Goal: Task Accomplishment & Management: Manage account settings

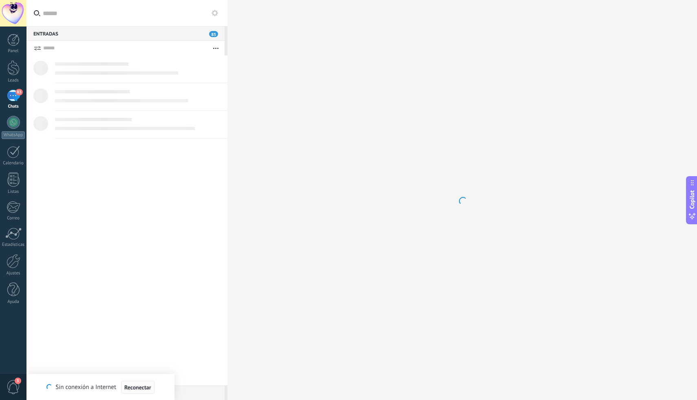
click at [133, 389] on span "Reconectar" at bounding box center [137, 388] width 27 height 6
click at [13, 77] on link "Leads" at bounding box center [13, 71] width 27 height 23
click at [18, 9] on div at bounding box center [13, 13] width 27 height 27
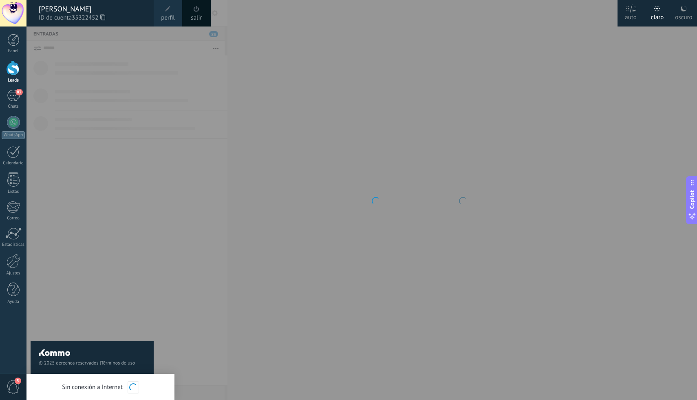
click at [14, 9] on div at bounding box center [13, 13] width 27 height 27
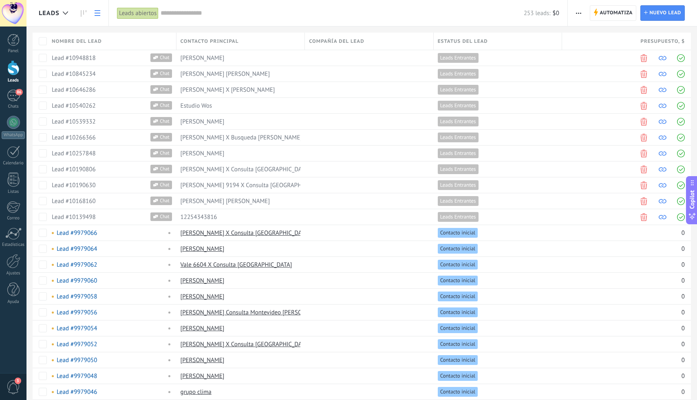
click at [11, 78] on div "Leads" at bounding box center [14, 80] width 24 height 5
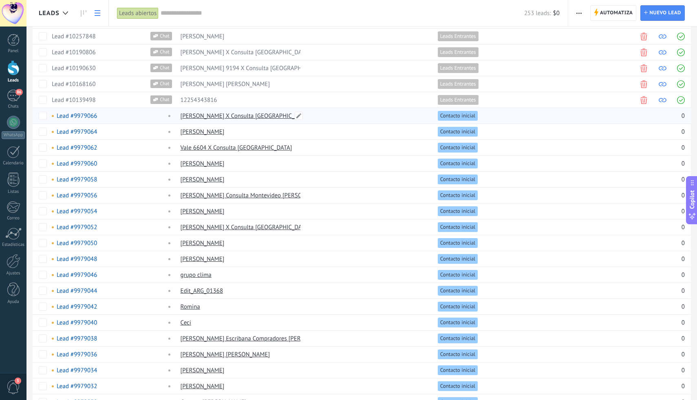
scroll to position [126, 0]
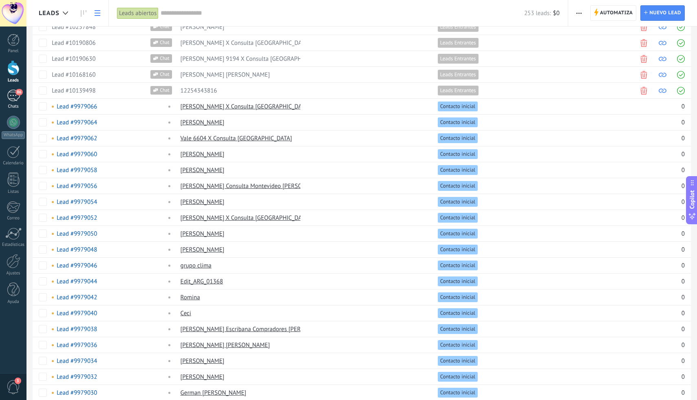
click at [15, 108] on div "Chats" at bounding box center [14, 106] width 24 height 5
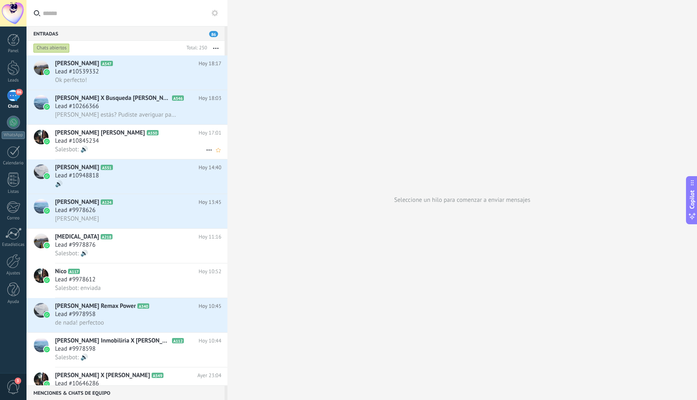
click at [206, 149] on icon at bounding box center [209, 150] width 10 height 10
click at [170, 145] on div at bounding box center [348, 200] width 697 height 400
click at [122, 145] on div "Lead #10845234" at bounding box center [138, 141] width 166 height 8
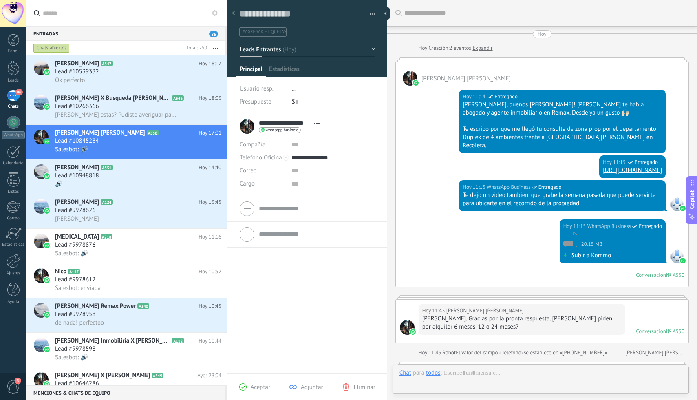
scroll to position [351, 0]
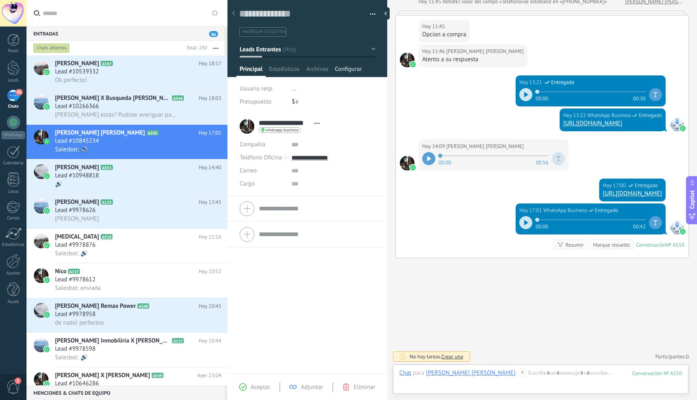
click at [353, 68] on span "Configurar" at bounding box center [348, 71] width 27 height 12
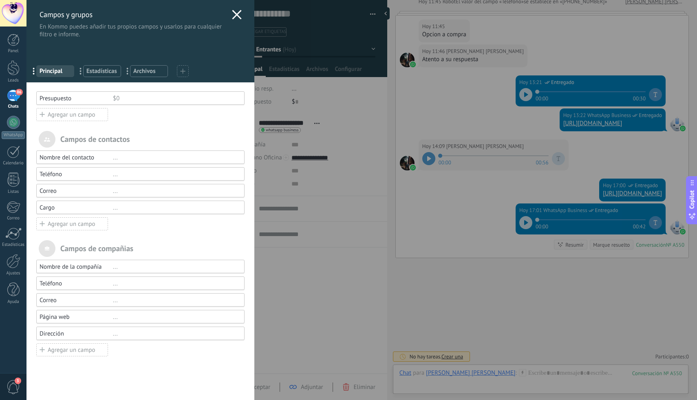
click at [234, 13] on icon at bounding box center [237, 15] width 10 height 10
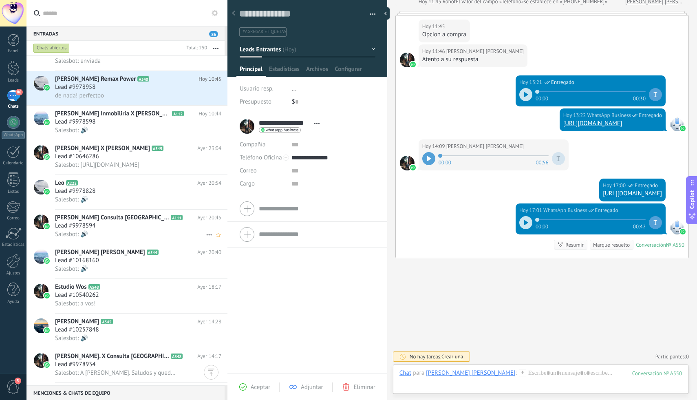
scroll to position [0, 0]
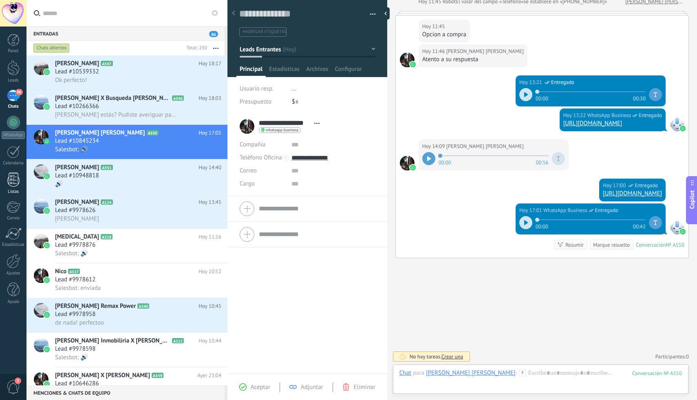
click at [17, 182] on div at bounding box center [13, 179] width 12 height 14
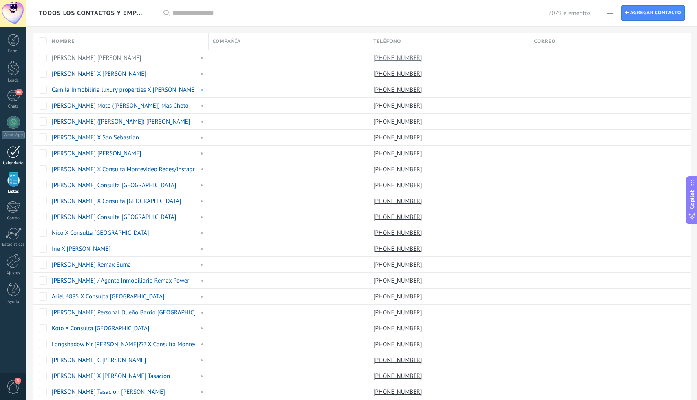
click at [12, 160] on link "Calendario" at bounding box center [13, 156] width 27 height 20
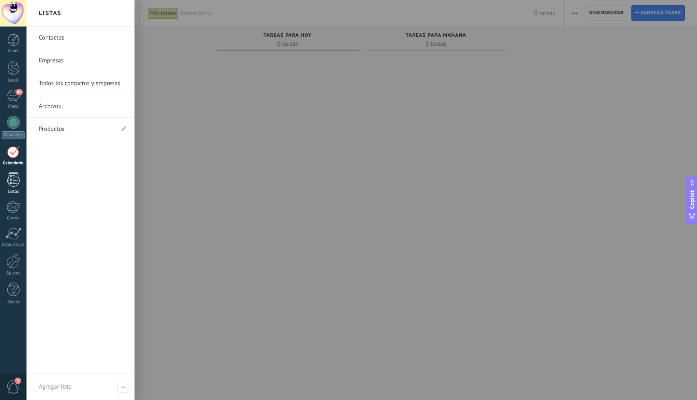
click at [11, 184] on div at bounding box center [13, 179] width 12 height 14
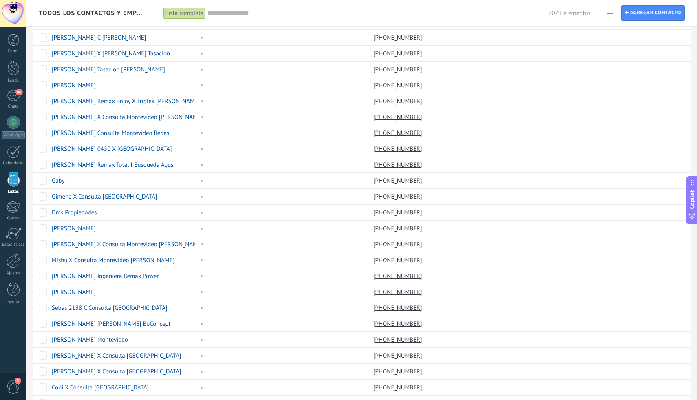
scroll to position [471, 0]
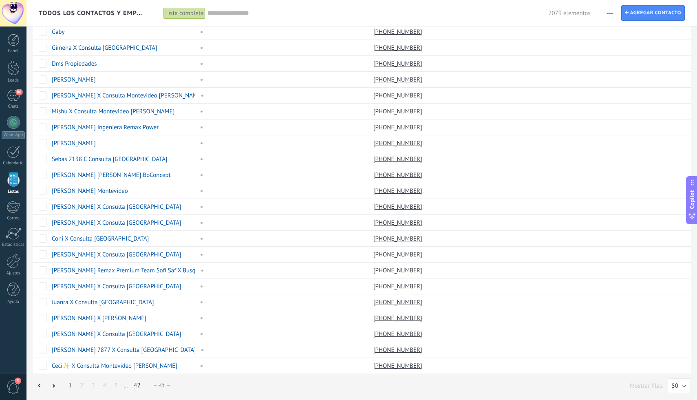
click at [135, 384] on link "42" at bounding box center [137, 386] width 15 height 16
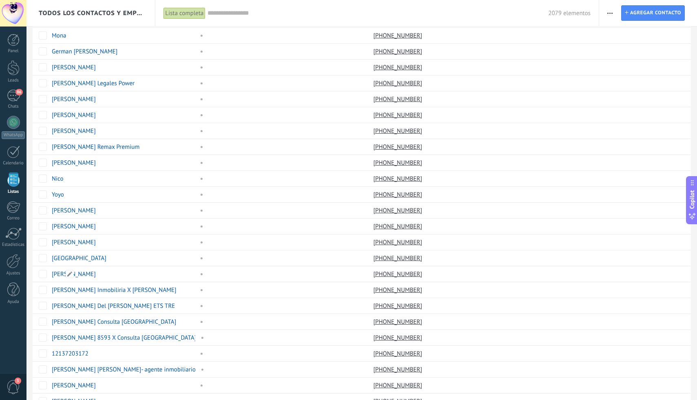
scroll to position [137, 0]
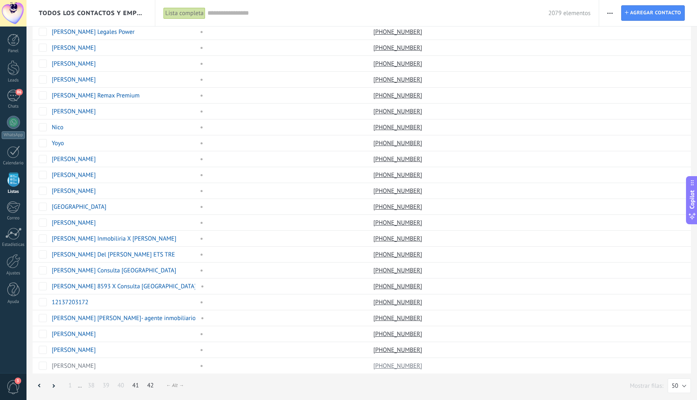
click at [133, 385] on link "41" at bounding box center [135, 386] width 15 height 16
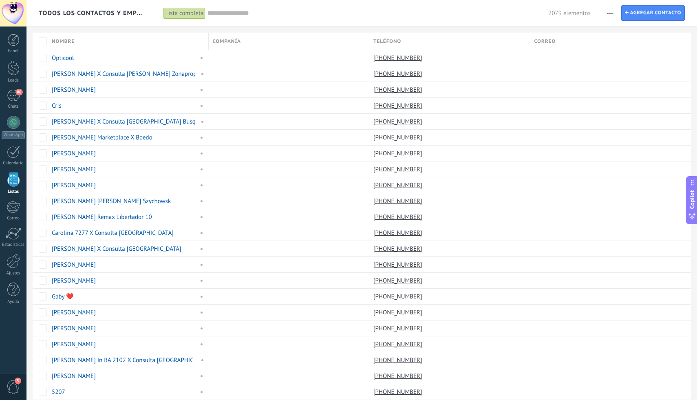
click at [39, 13] on span "Todos los contactos y empresas" at bounding box center [91, 13] width 105 height 8
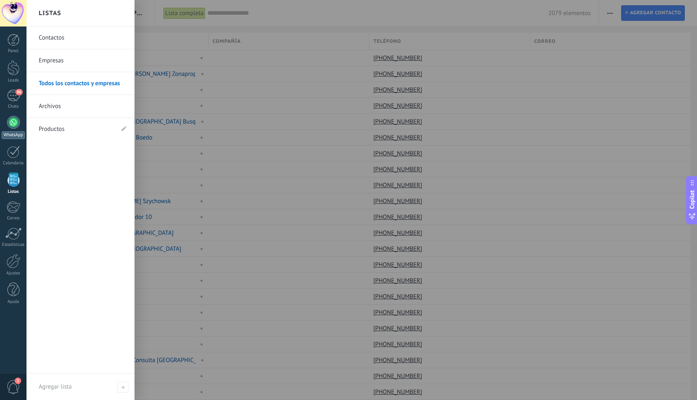
click at [12, 132] on div "WhatsApp" at bounding box center [13, 135] width 23 height 8
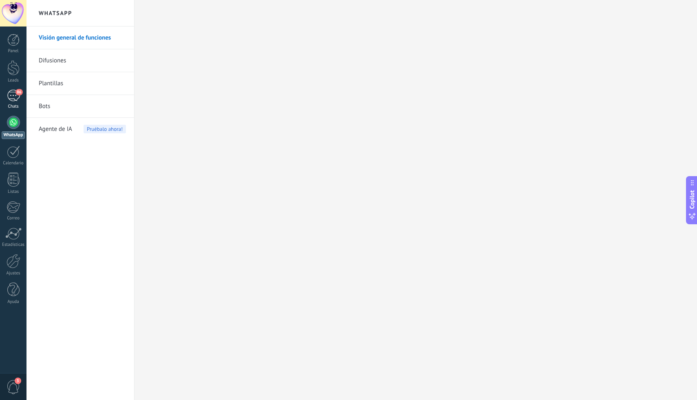
click at [11, 100] on div "86" at bounding box center [13, 96] width 13 height 12
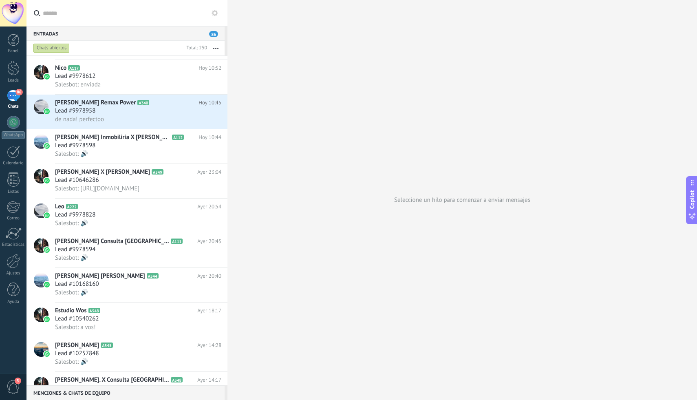
scroll to position [206, 0]
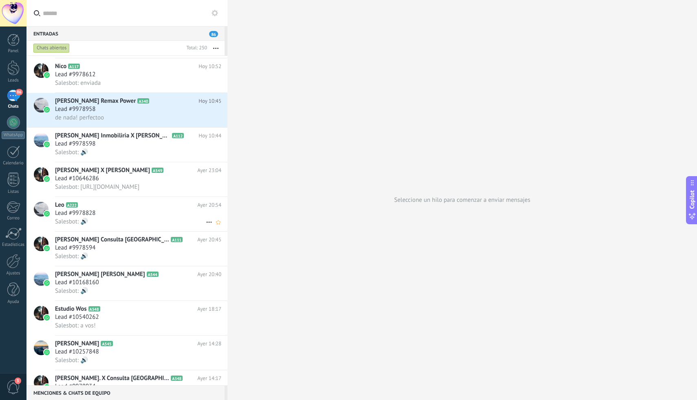
click at [177, 209] on h2 "[PERSON_NAME] A222" at bounding box center [126, 205] width 142 height 8
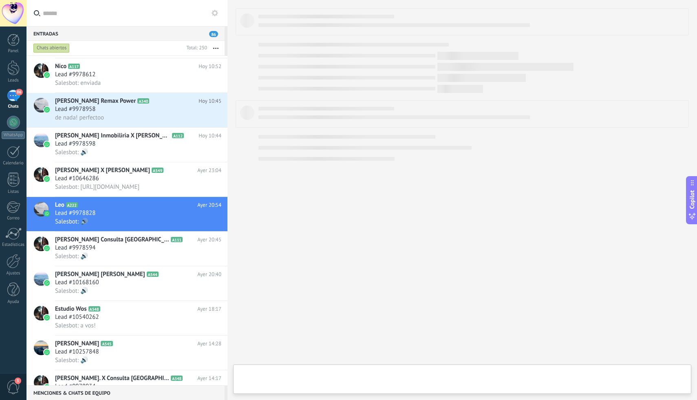
type textarea "**********"
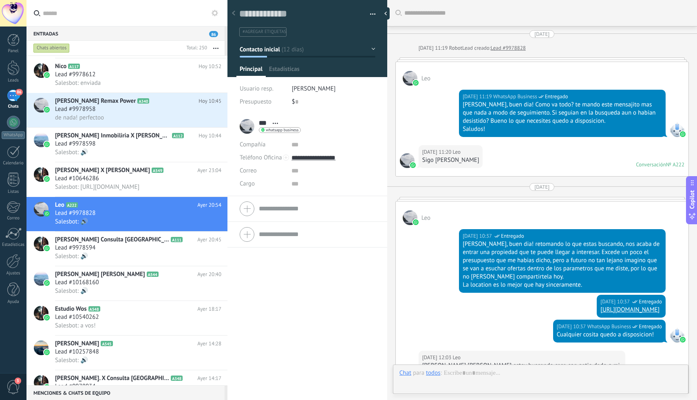
scroll to position [1096, 0]
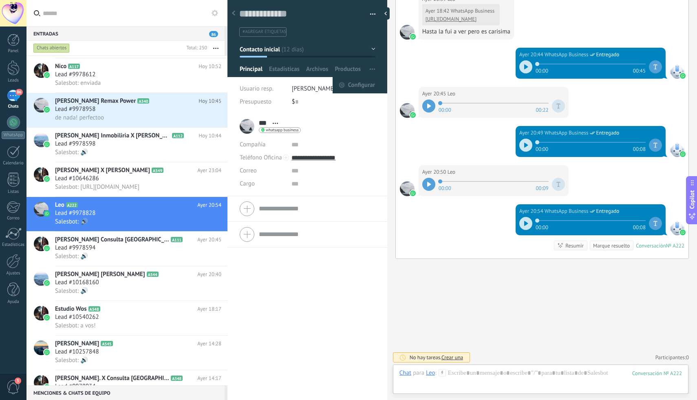
drag, startPoint x: 354, startPoint y: 84, endPoint x: 331, endPoint y: 168, distance: 86.4
click at [331, 168] on div "Guardar y crear Imprimir Administrar etiquetas" at bounding box center [308, 200] width 160 height 400
click at [284, 67] on span "Estadísticas" at bounding box center [284, 71] width 31 height 12
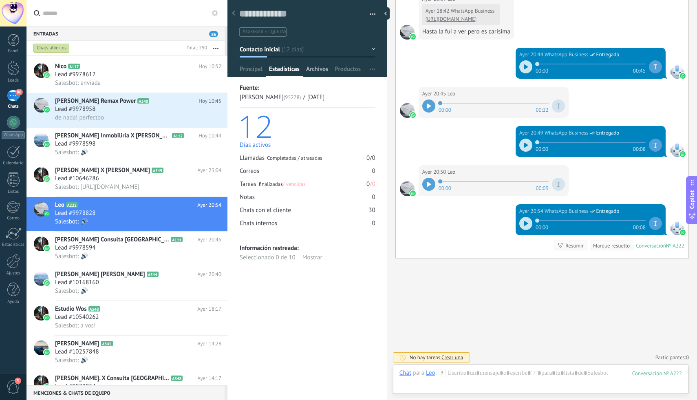
click at [305, 69] on div "Archivos" at bounding box center [317, 71] width 29 height 12
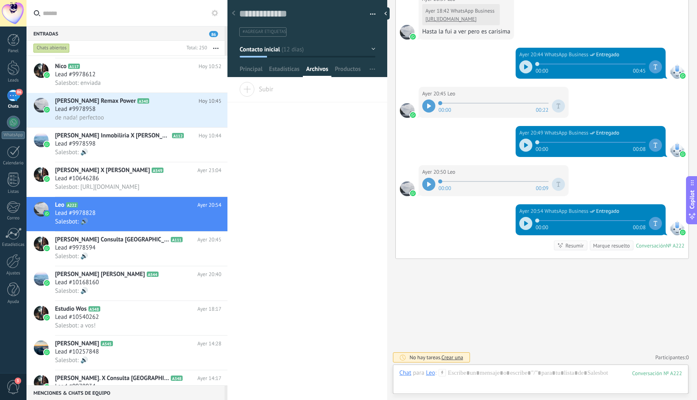
click at [349, 64] on div at bounding box center [308, 36] width 160 height 82
click at [349, 70] on span "Productos" at bounding box center [348, 71] width 26 height 12
click at [370, 70] on span "button" at bounding box center [372, 69] width 5 height 15
click at [361, 84] on span "Configurar" at bounding box center [361, 85] width 27 height 16
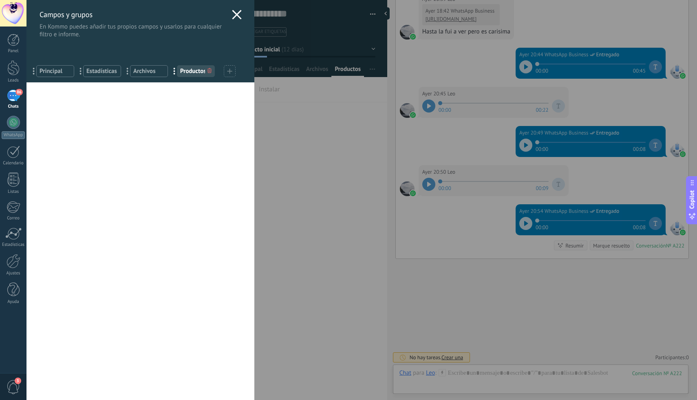
click at [233, 16] on icon at bounding box center [237, 15] width 10 height 10
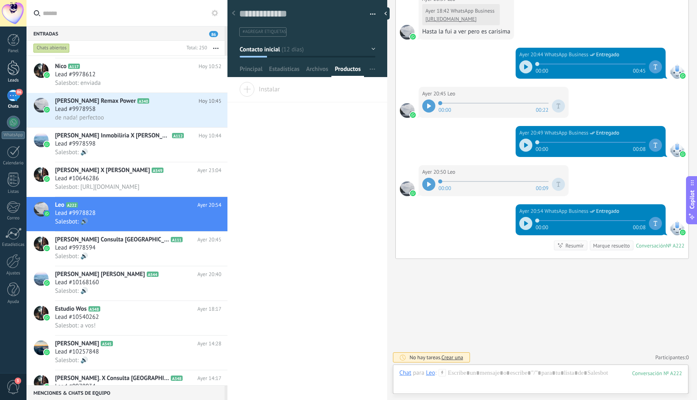
click at [11, 63] on div at bounding box center [13, 67] width 12 height 15
